Goal: Find specific page/section: Find specific page/section

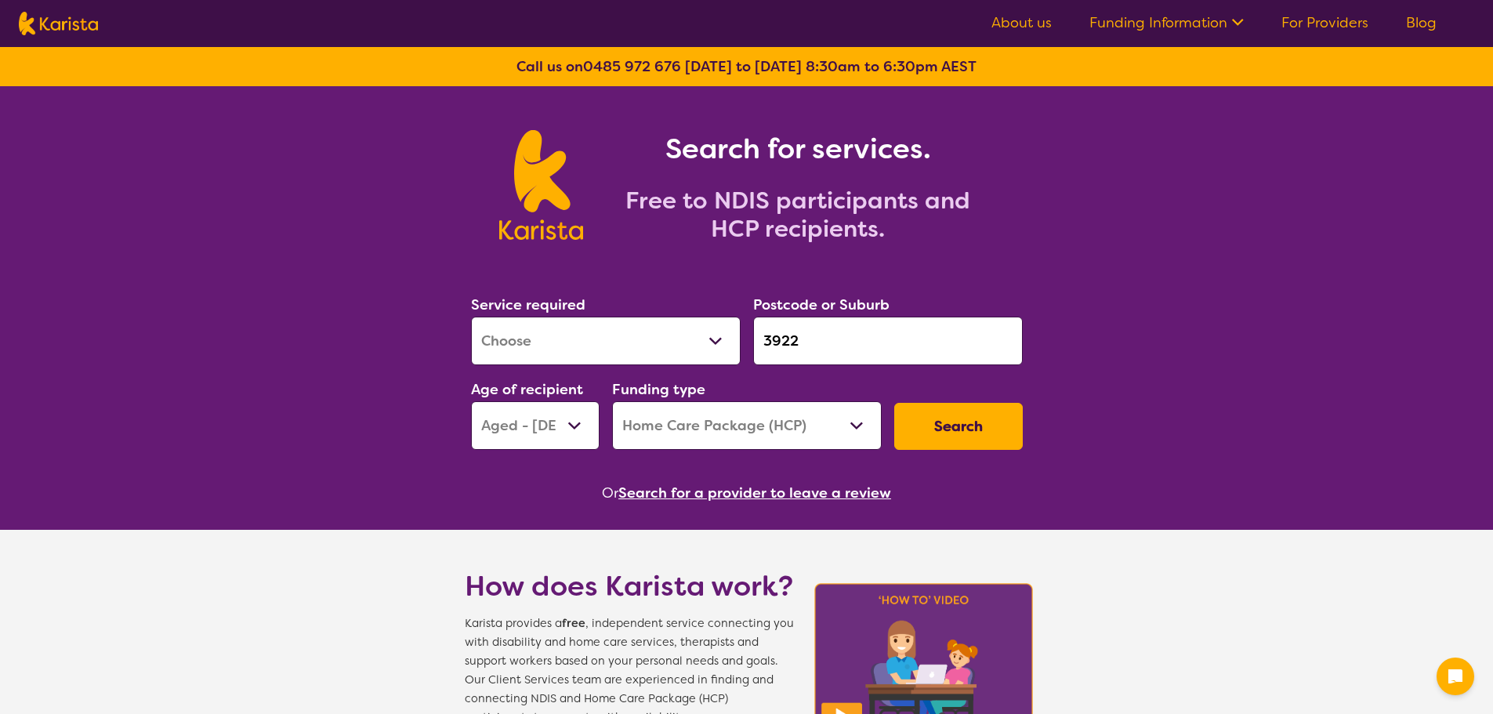
select select "[MEDICAL_DATA]"
select select "AG"
select select "HCP"
click at [682, 504] on button "Search for a provider to leave a review" at bounding box center [754, 493] width 273 height 24
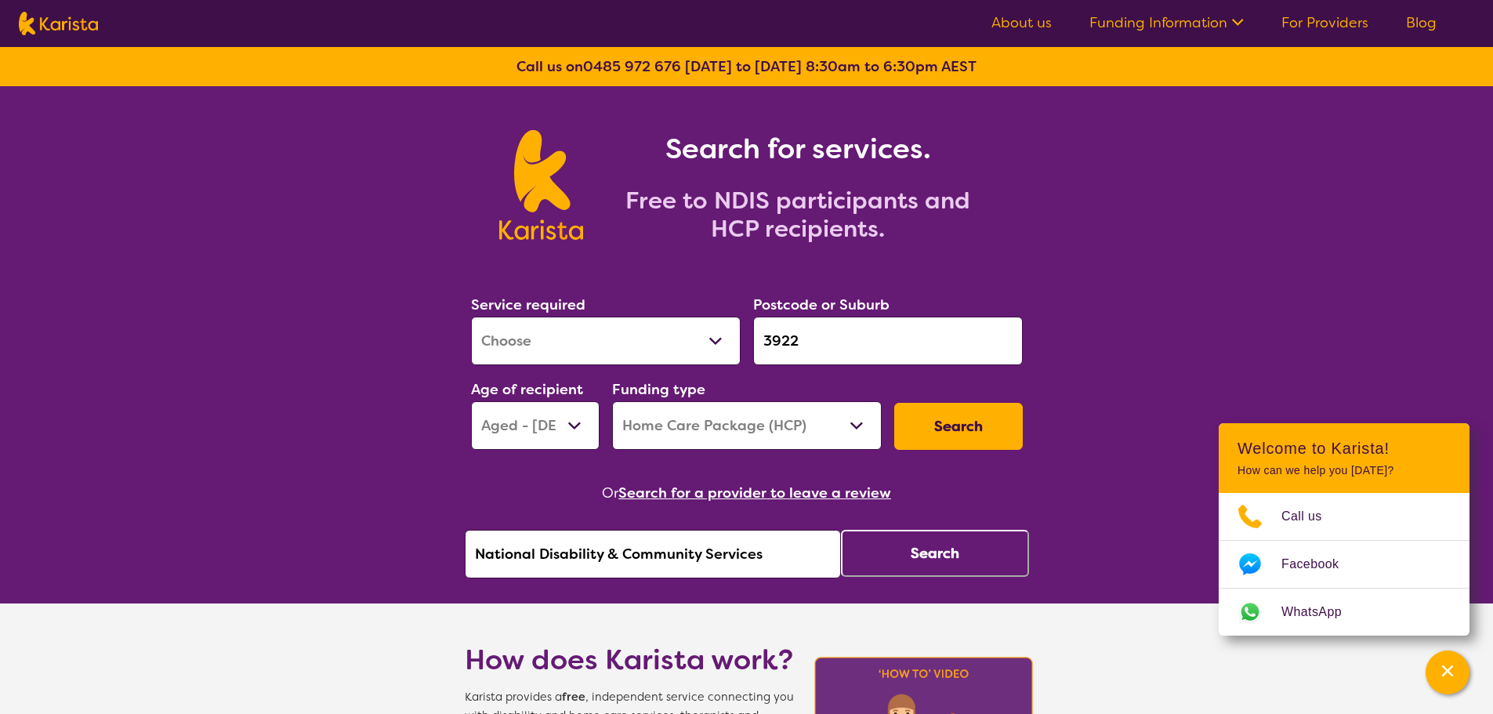
drag, startPoint x: 777, startPoint y: 555, endPoint x: 344, endPoint y: 533, distance: 433.2
paste input "[PERSON_NAME][EMAIL_ADDRESS][DOMAIN_NAME]"
click at [1437, 671] on div "Channel Menu" at bounding box center [1447, 672] width 31 height 34
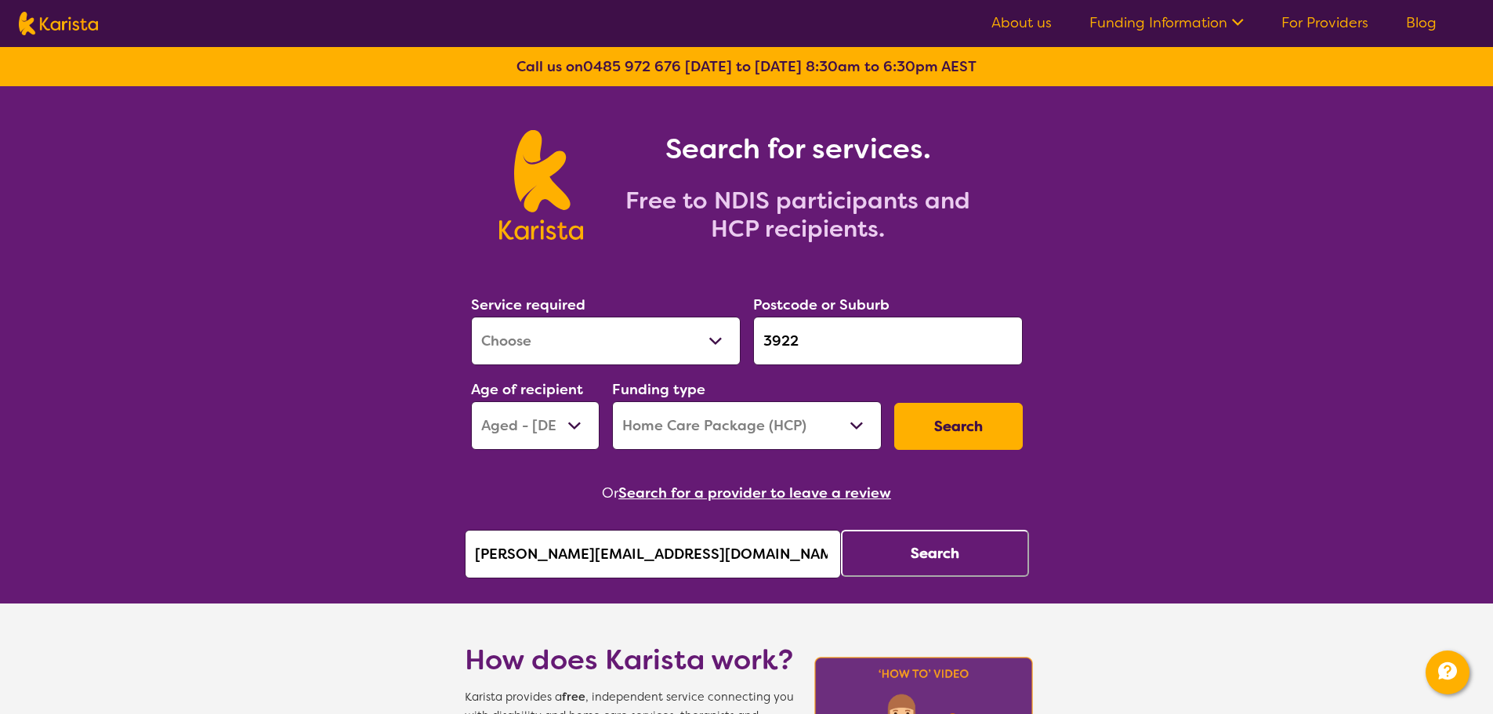
drag, startPoint x: 748, startPoint y: 563, endPoint x: 459, endPoint y: 557, distance: 289.3
paste input "Intergrated Behavioural Services"
type input "Intergrated Behavioural Services"
click at [919, 557] on button "Search" at bounding box center [935, 553] width 188 height 47
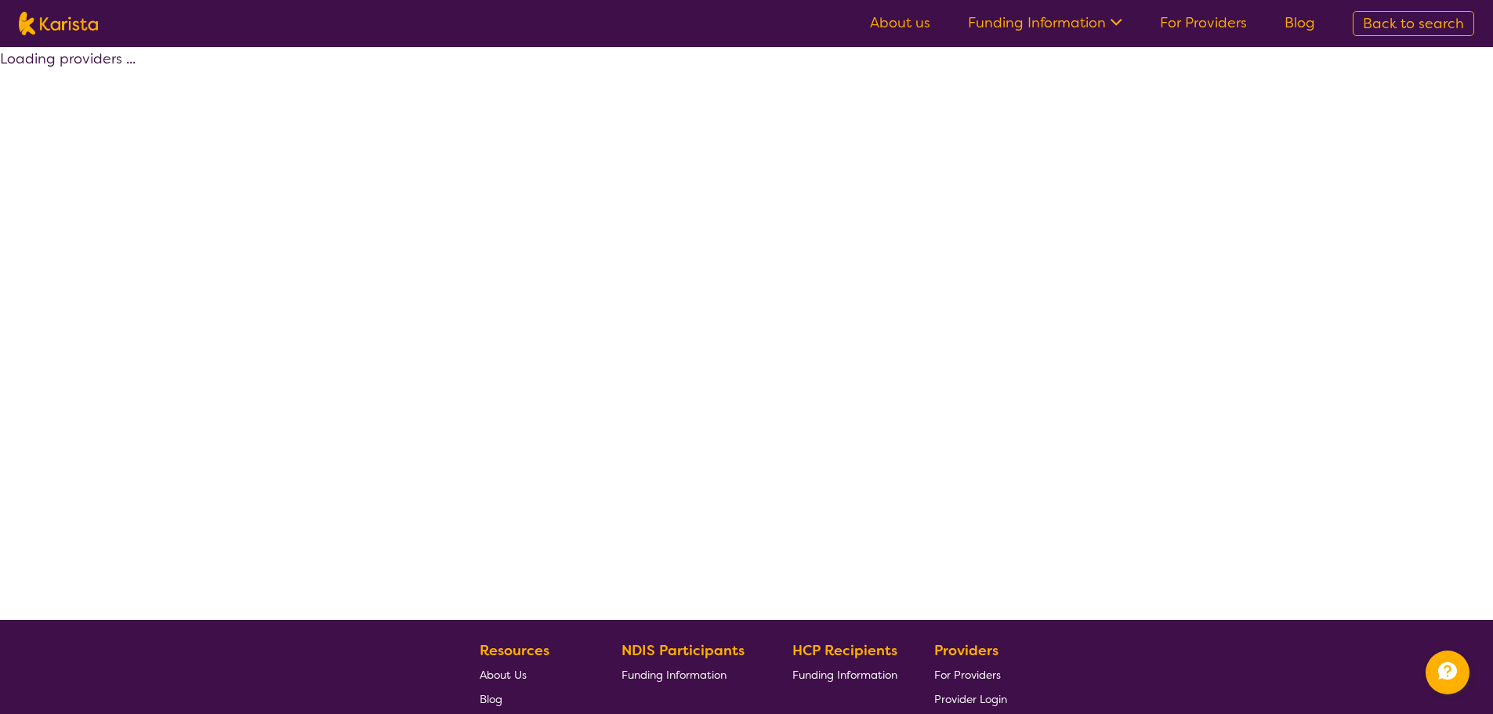
select select "by_score"
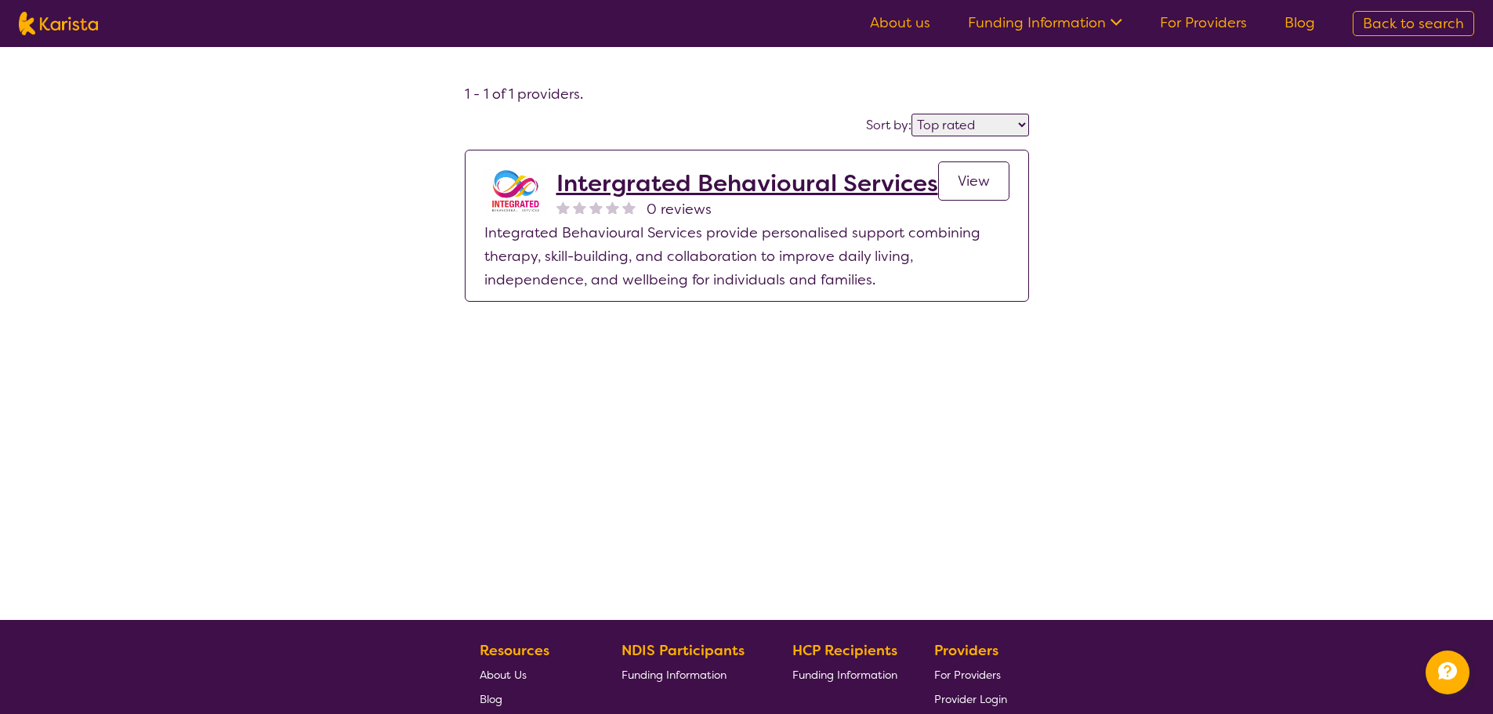
click at [981, 179] on span "View" at bounding box center [974, 181] width 32 height 19
